Goal: Navigation & Orientation: Find specific page/section

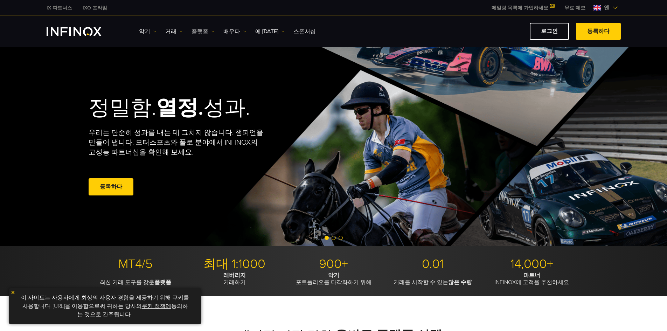
click at [196, 32] on font "플랫폼" at bounding box center [200, 31] width 17 height 7
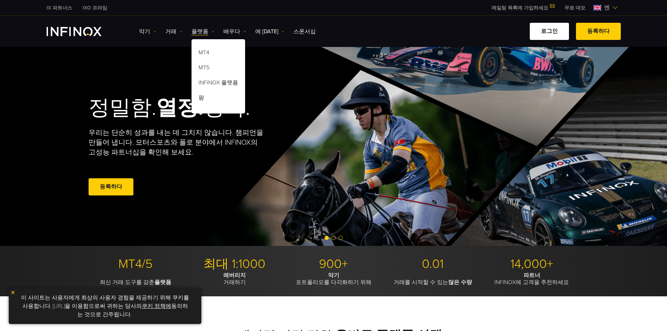
click at [563, 33] on link "로그인" at bounding box center [549, 31] width 39 height 17
